Goal: Task Accomplishment & Management: Use online tool/utility

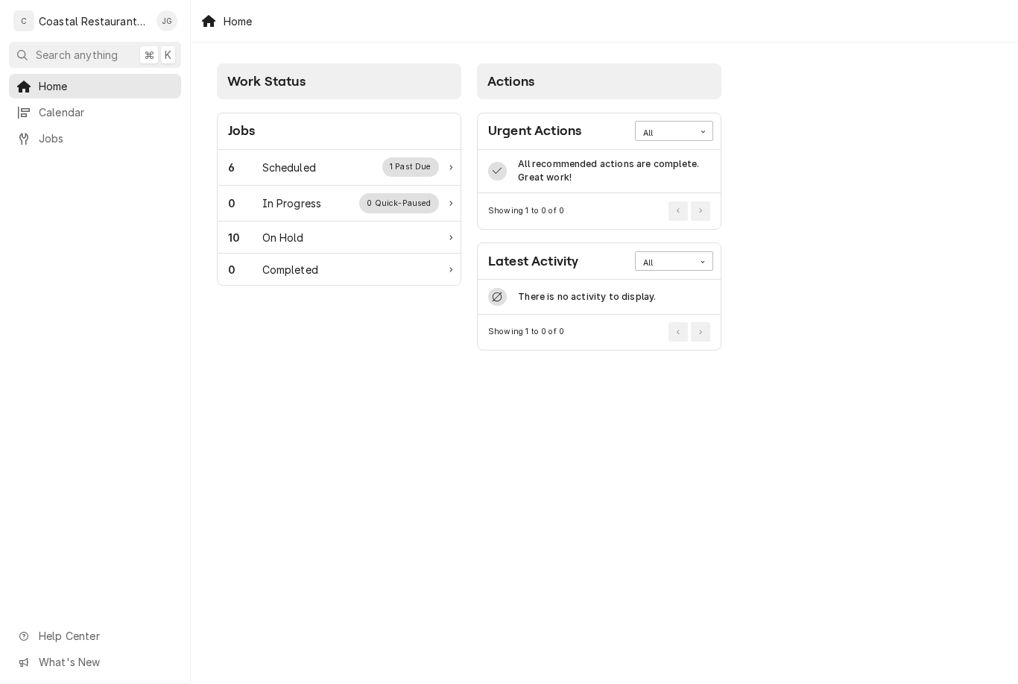
click at [306, 171] on div "Scheduled" at bounding box center [289, 168] width 54 height 16
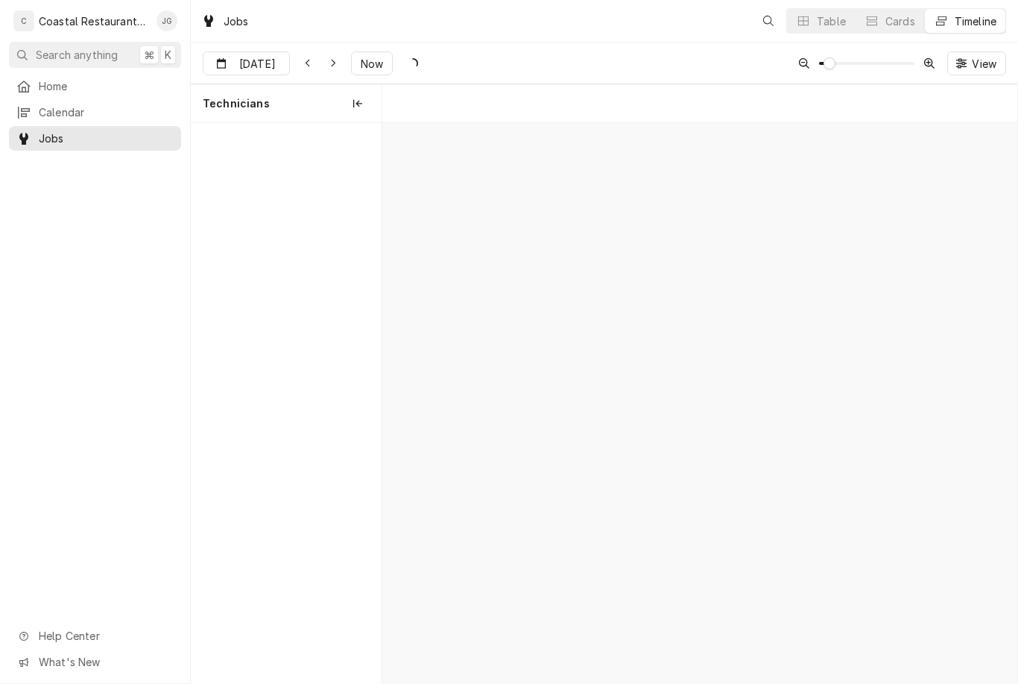
scroll to position [0, 12590]
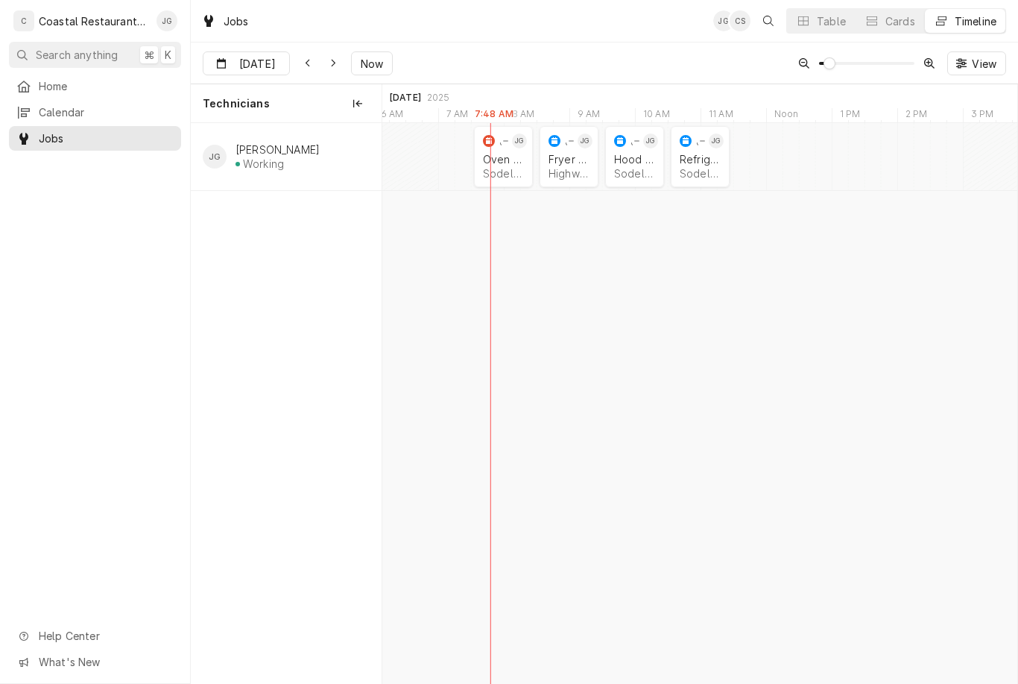
click at [548, 170] on div "Fryer Repair Highwater Managment | Millsboro, 19966" at bounding box center [569, 166] width 47 height 33
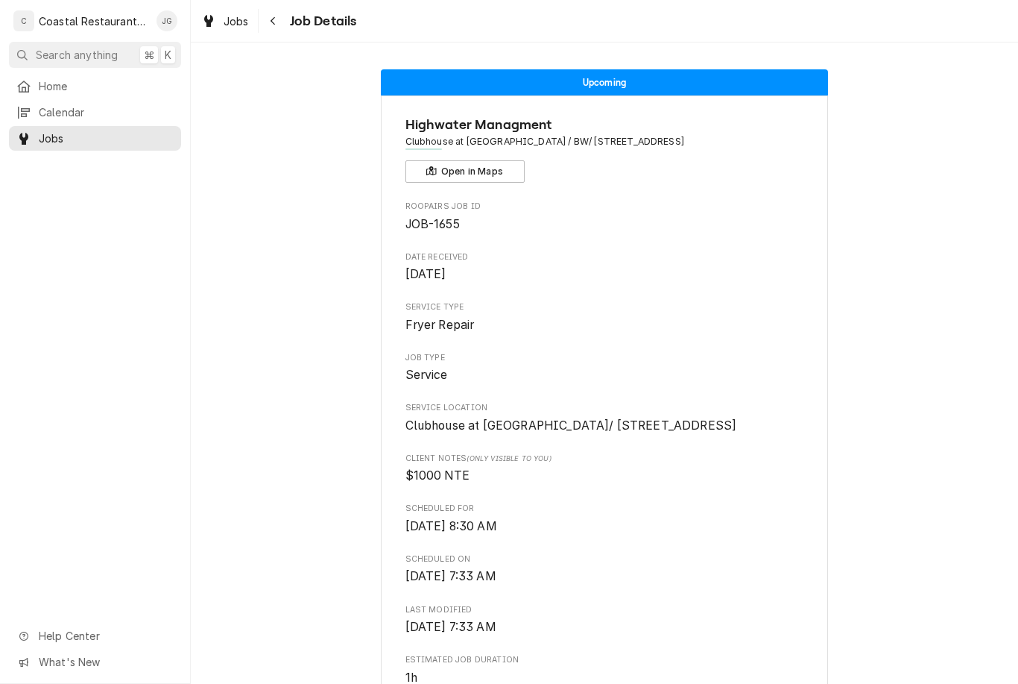
click at [84, 93] on link "Home" at bounding box center [95, 86] width 172 height 25
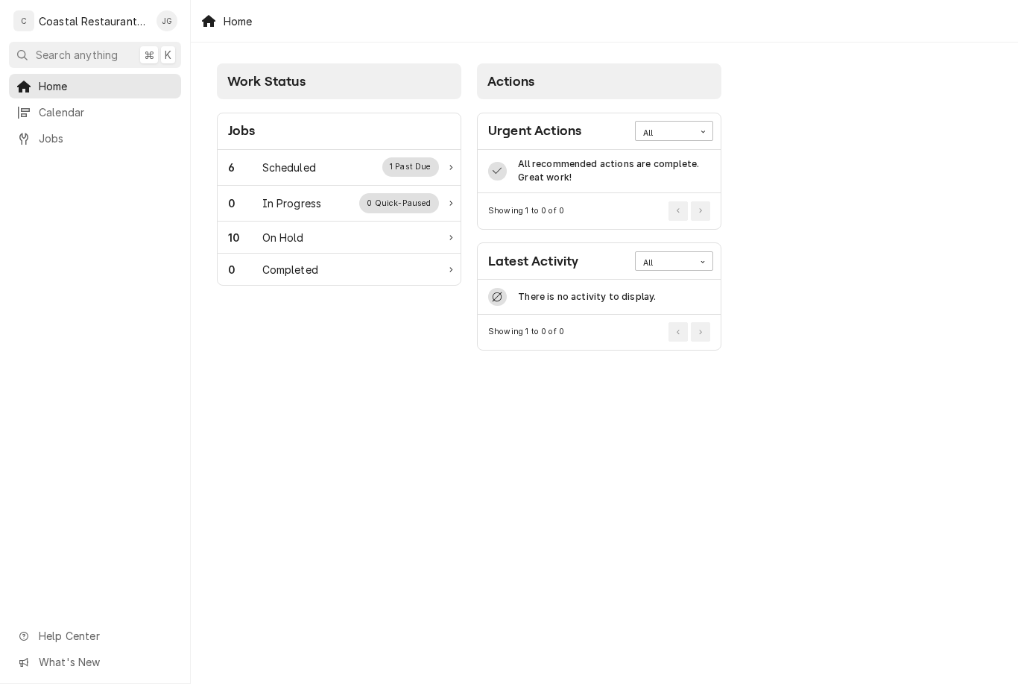
click at [348, 189] on div "0 In Progress 0 Quick-Paused" at bounding box center [339, 204] width 243 height 36
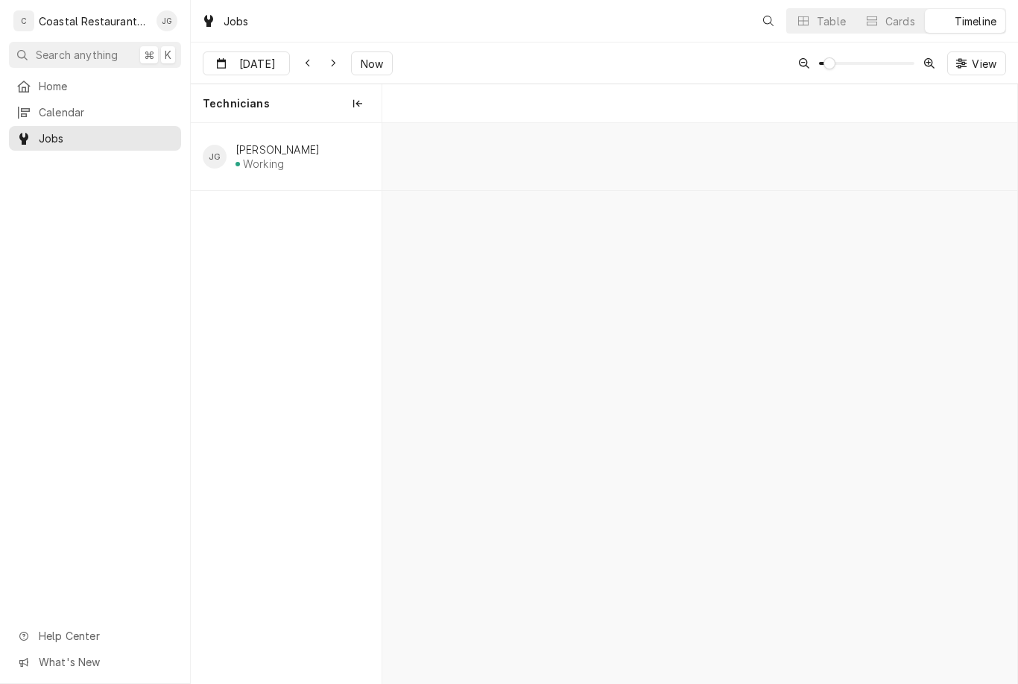
scroll to position [0, 12590]
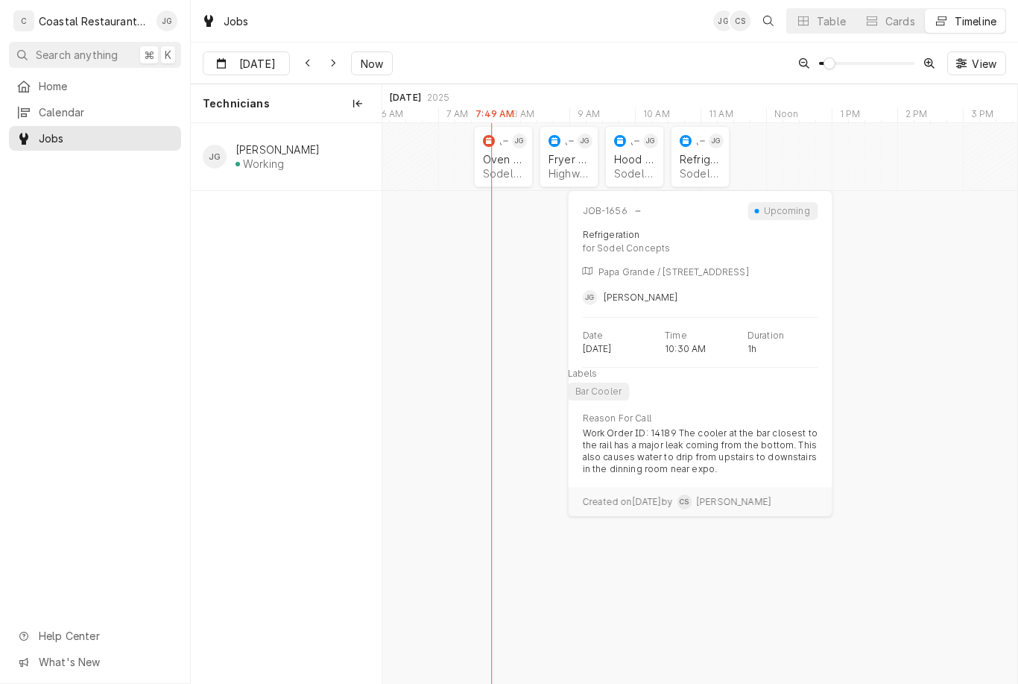
click at [716, 168] on div "Sodel Concepts | Selbyville, 19975" at bounding box center [700, 173] width 41 height 13
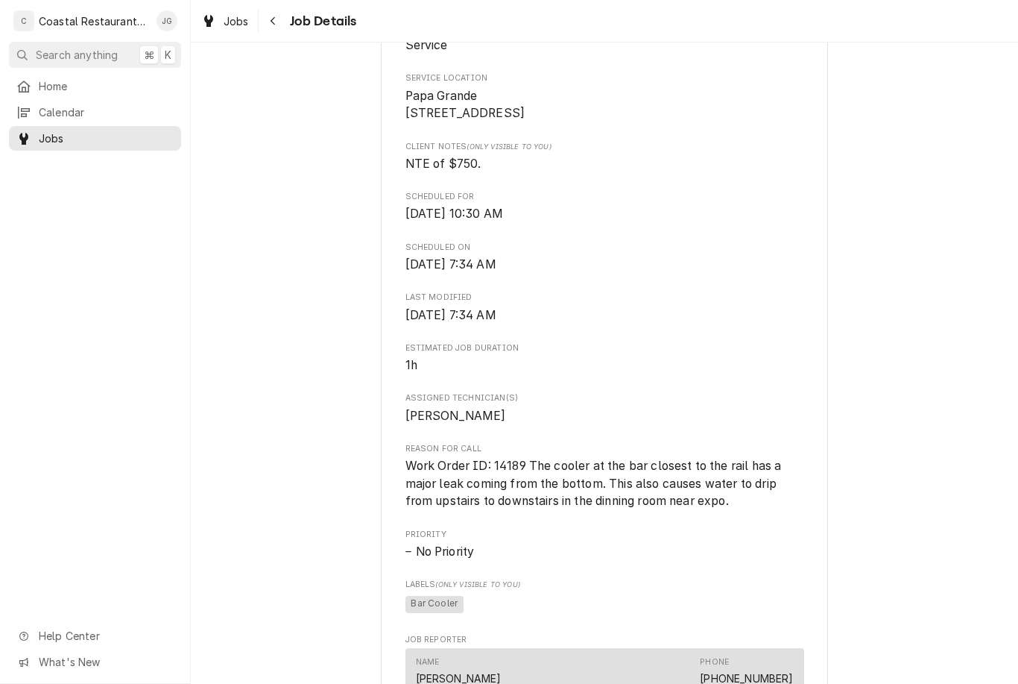
scroll to position [330, 0]
click at [86, 100] on link "Calendar" at bounding box center [95, 112] width 172 height 25
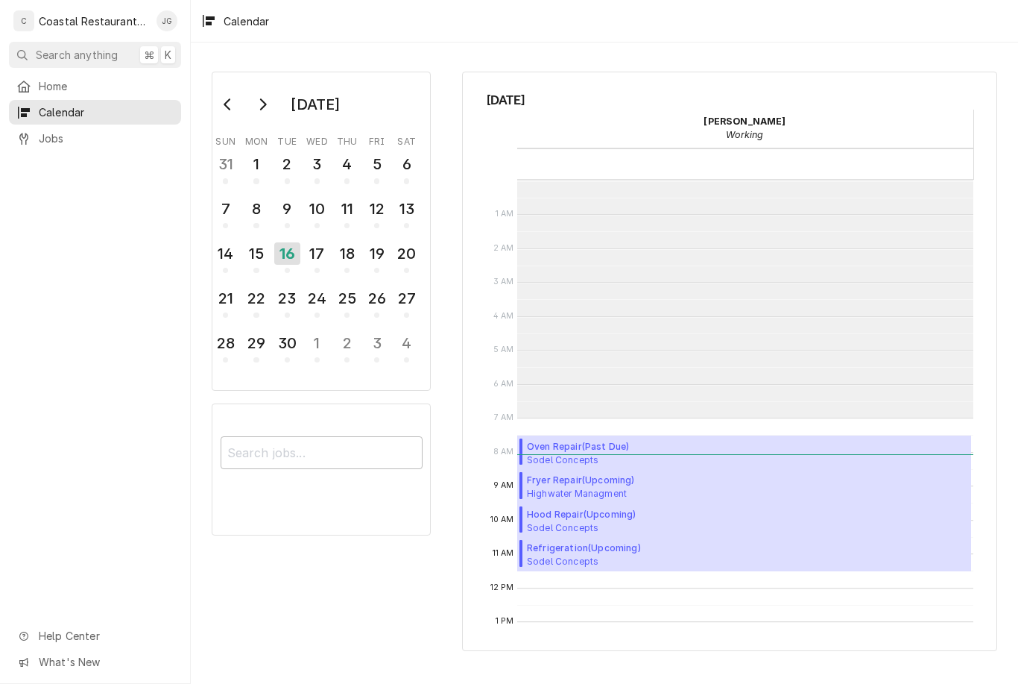
scroll to position [238, 0]
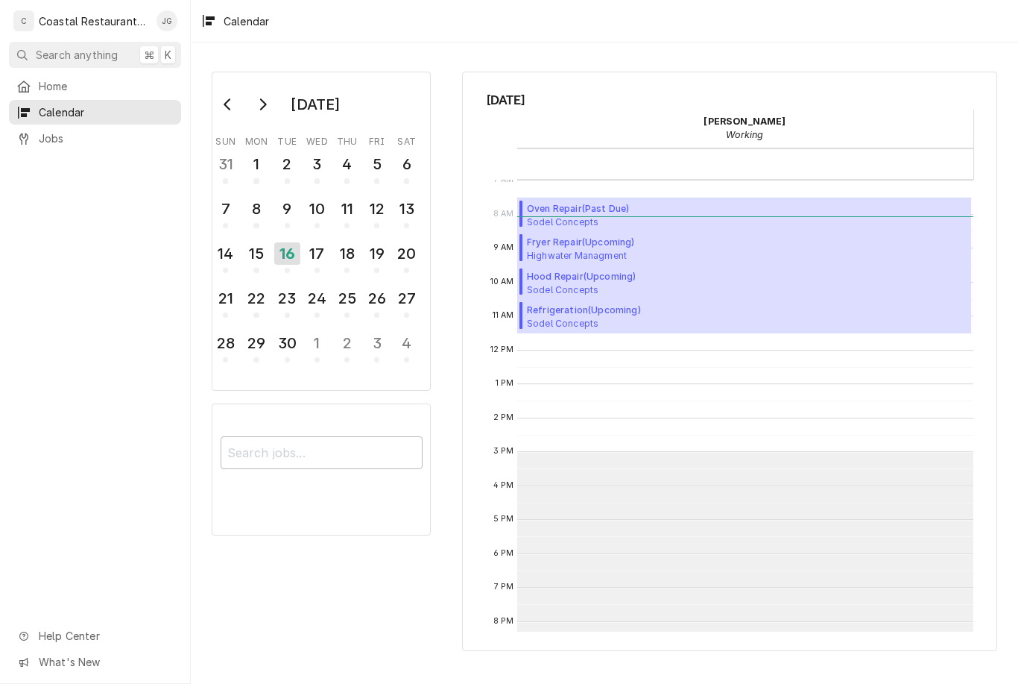
click at [76, 81] on span "Home" at bounding box center [106, 86] width 135 height 16
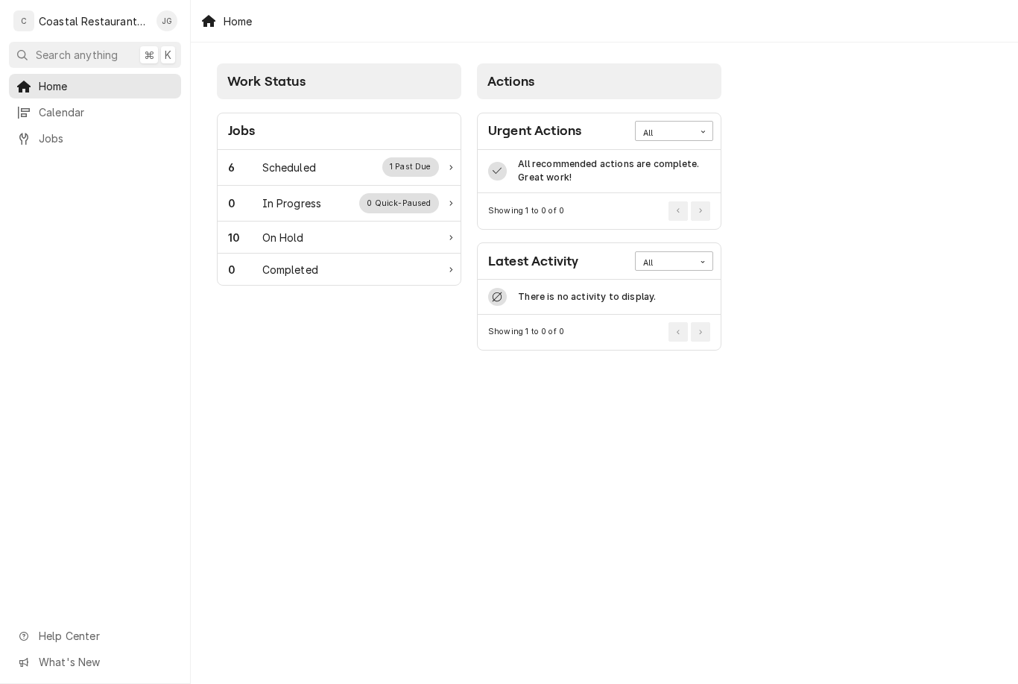
click at [312, 158] on div "6 Scheduled 1 Past Due" at bounding box center [333, 166] width 211 height 19
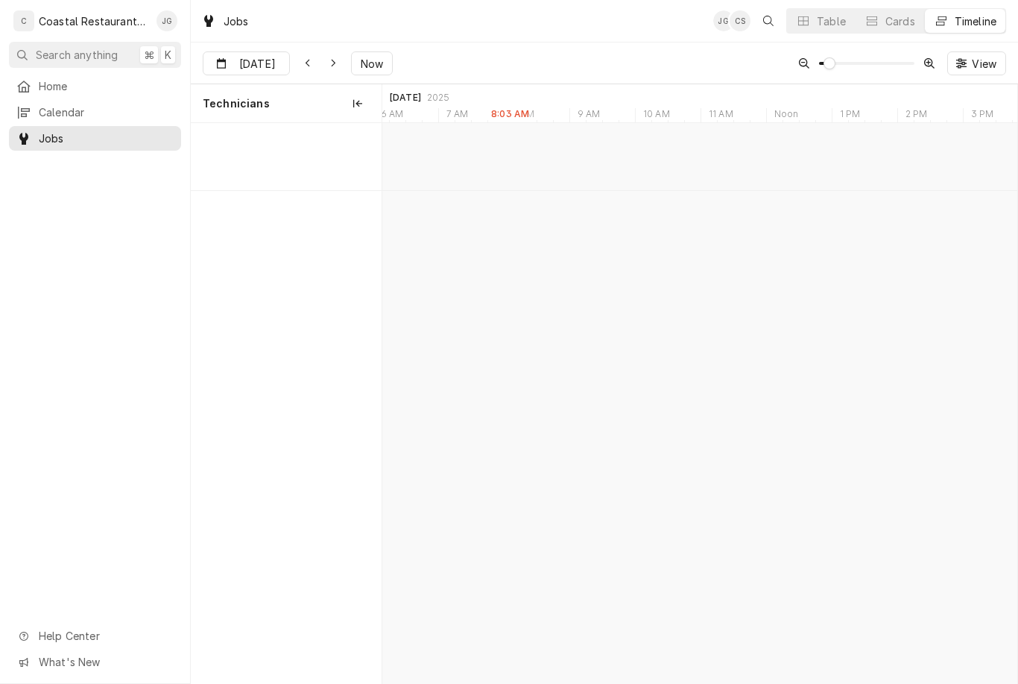
scroll to position [0, 12590]
click at [494, 159] on div "Oven Repair" at bounding box center [503, 159] width 41 height 13
click at [500, 169] on div "Sodel Concepts | Lewes, 19958" at bounding box center [503, 173] width 41 height 13
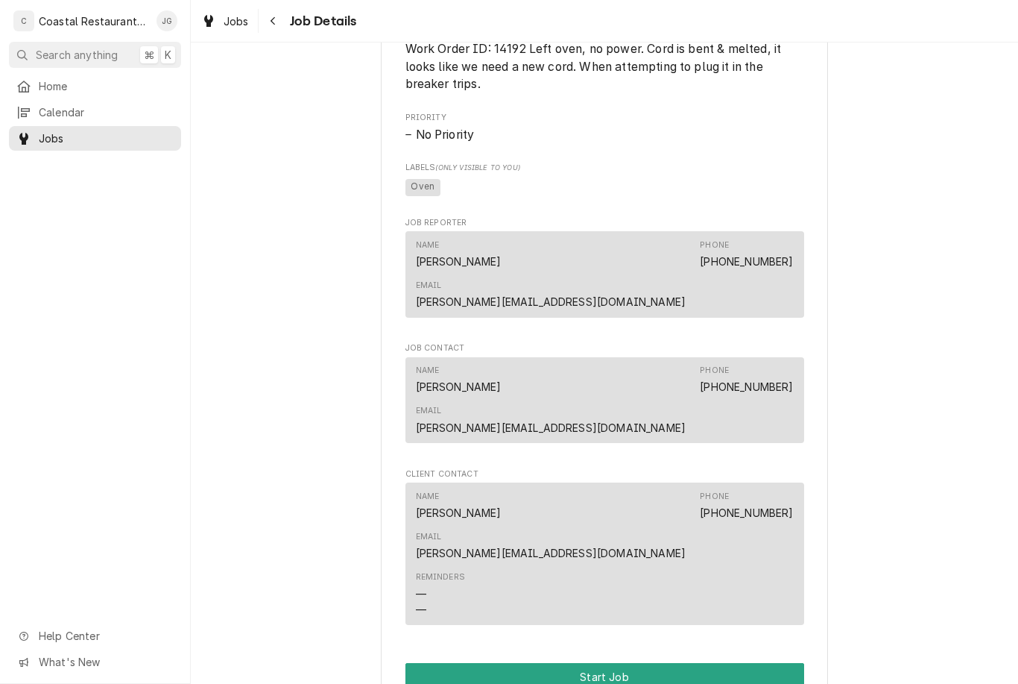
scroll to position [846, 0]
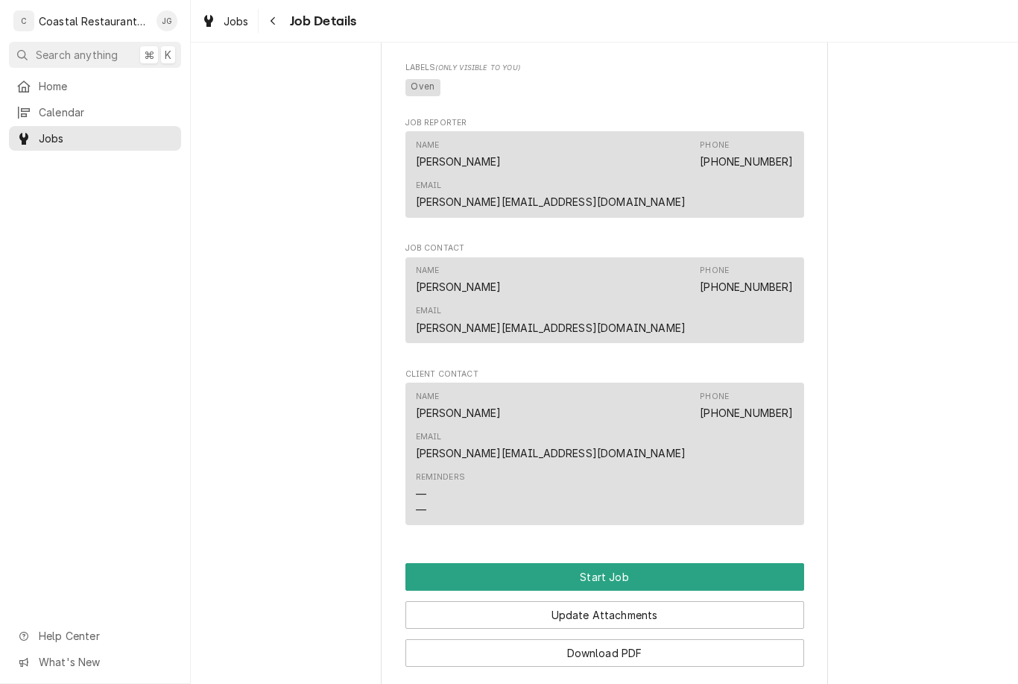
click at [631, 563] on button "Start Job" at bounding box center [605, 577] width 399 height 28
